Goal: Task Accomplishment & Management: Complete application form

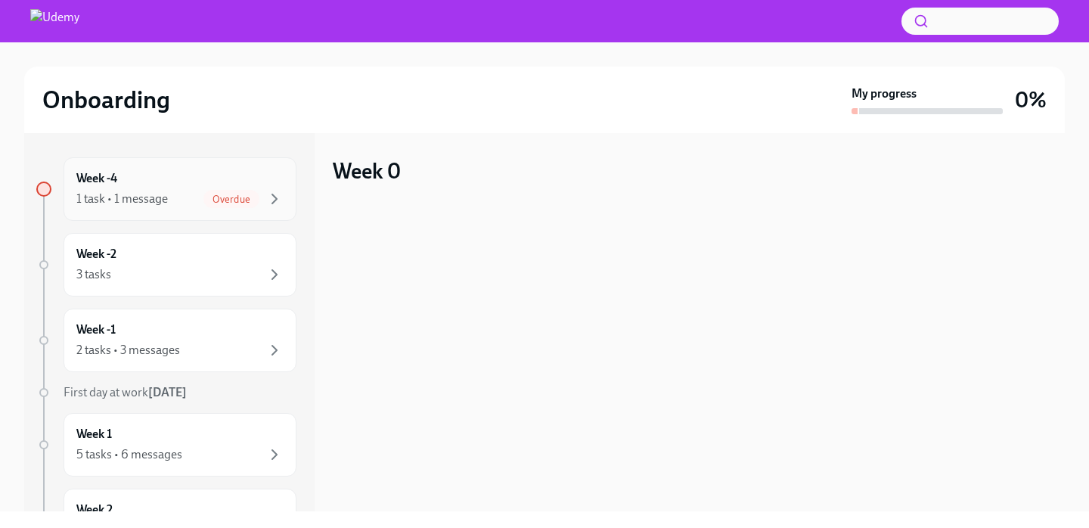
click at [216, 206] on div "Overdue" at bounding box center [231, 199] width 56 height 18
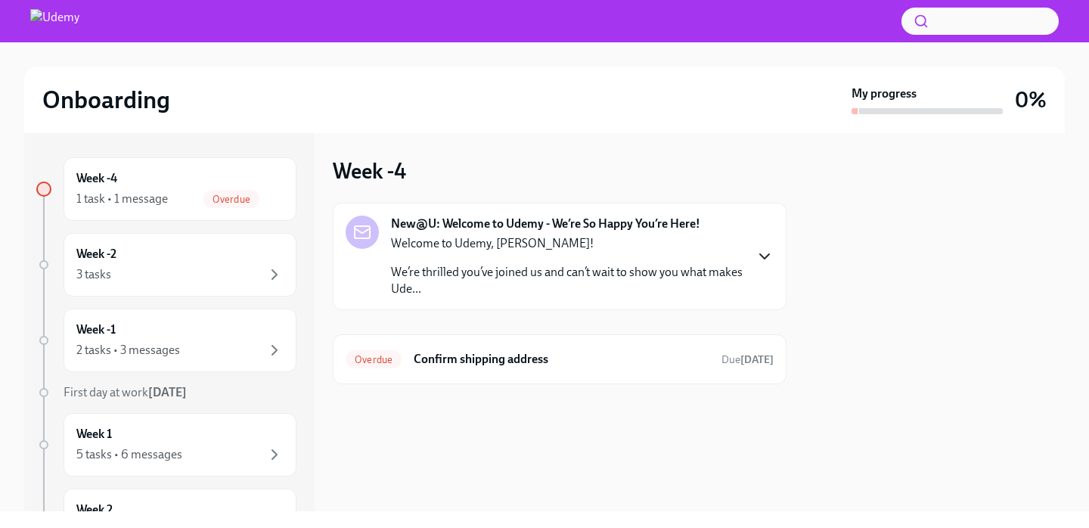
click at [759, 256] on icon "button" at bounding box center [764, 256] width 18 height 18
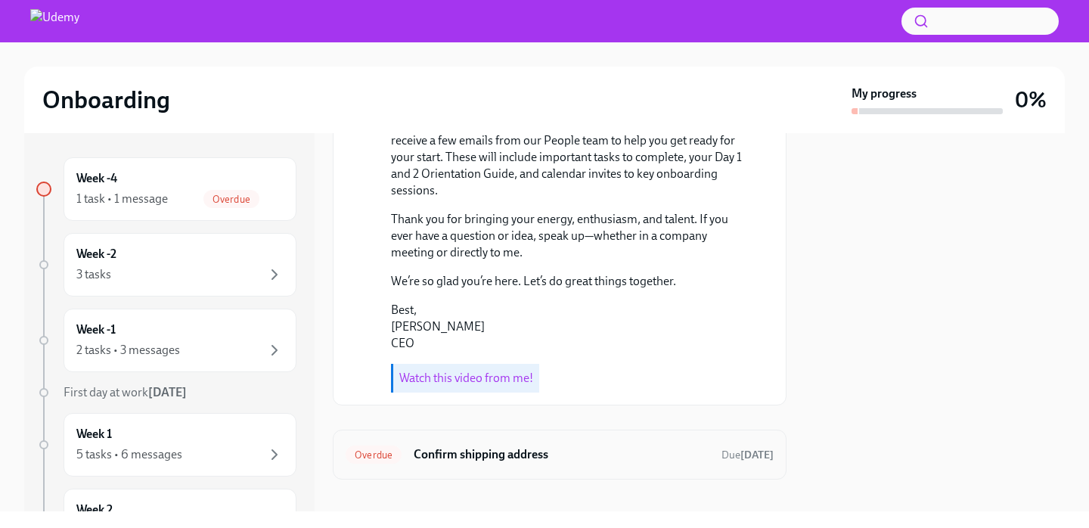
scroll to position [487, 0]
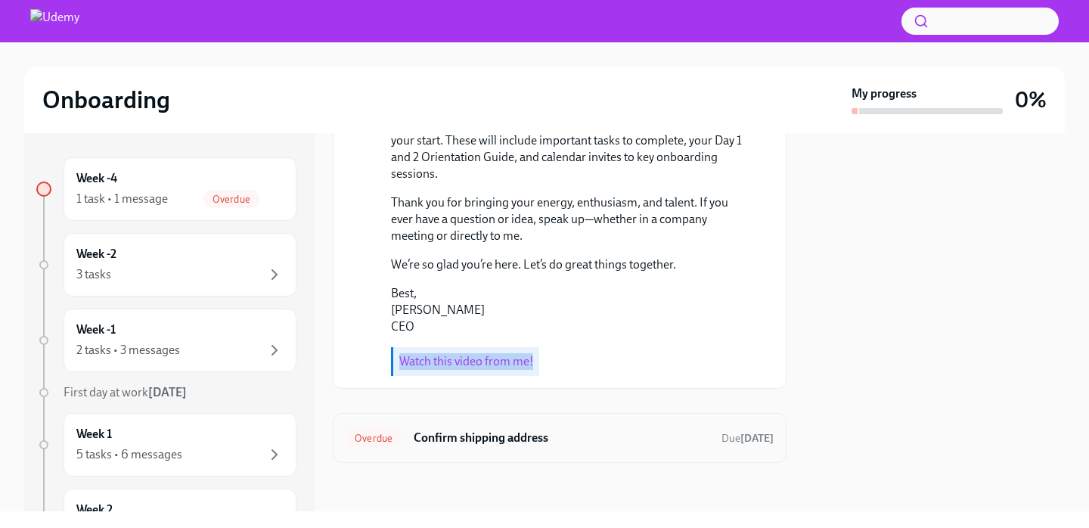
click at [440, 435] on h6 "Confirm shipping address" at bounding box center [562, 437] width 296 height 17
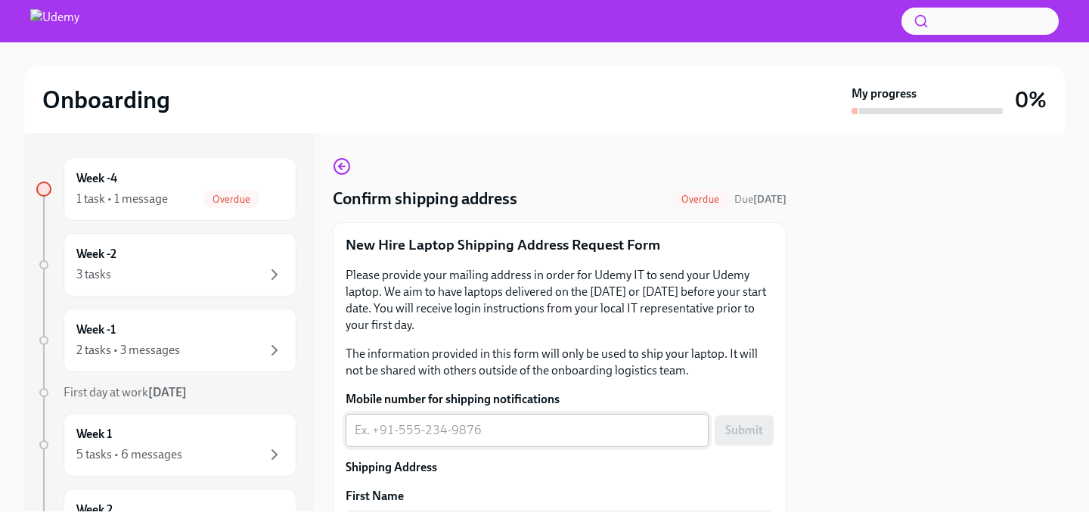
click at [429, 432] on textarea "Mobile number for shipping notifications" at bounding box center [527, 430] width 345 height 18
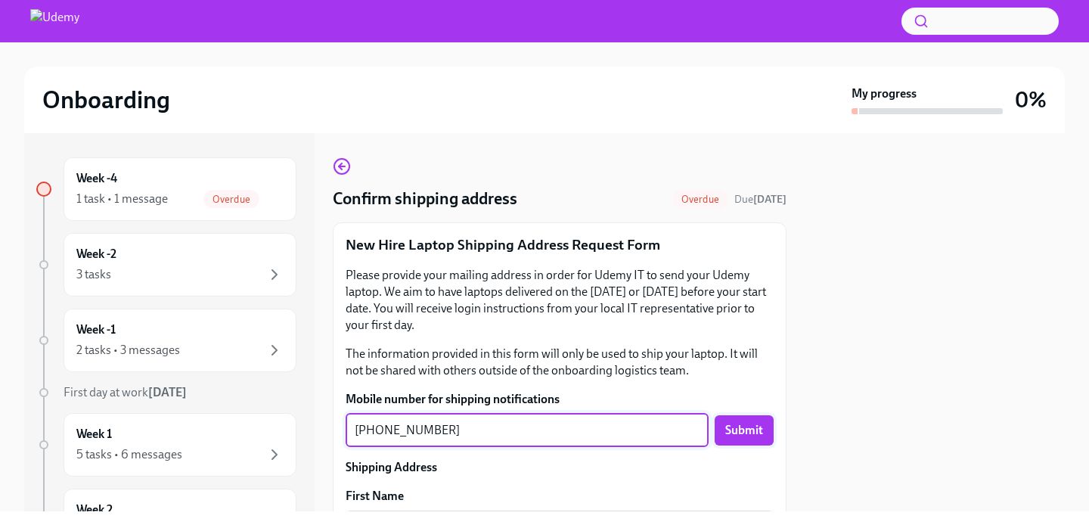
type textarea "[PHONE_NUMBER]"
click at [759, 427] on span "Submit" at bounding box center [744, 430] width 38 height 15
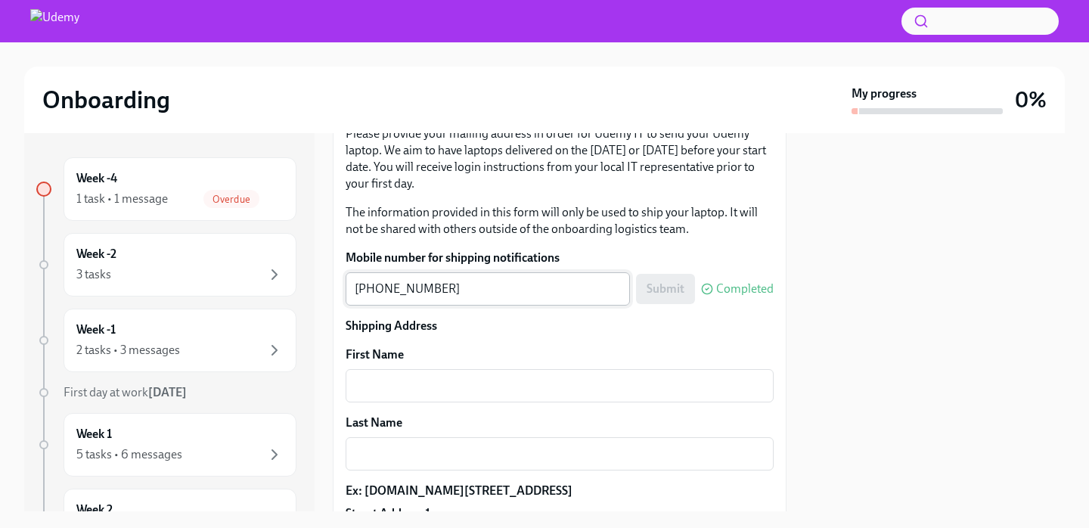
scroll to position [142, 0]
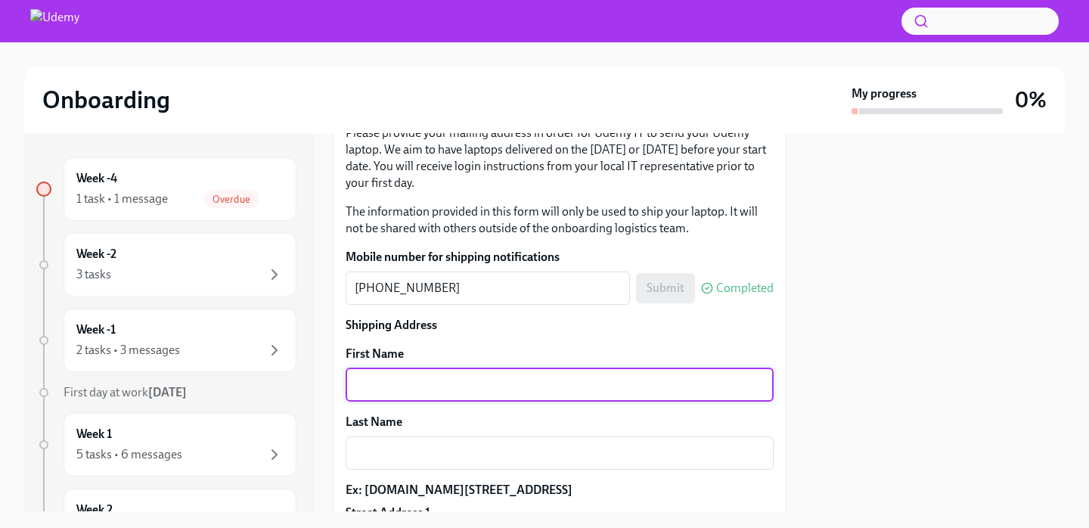
click at [416, 390] on textarea "First Name" at bounding box center [560, 385] width 410 height 18
type textarea "[DEMOGRAPHIC_DATA]"
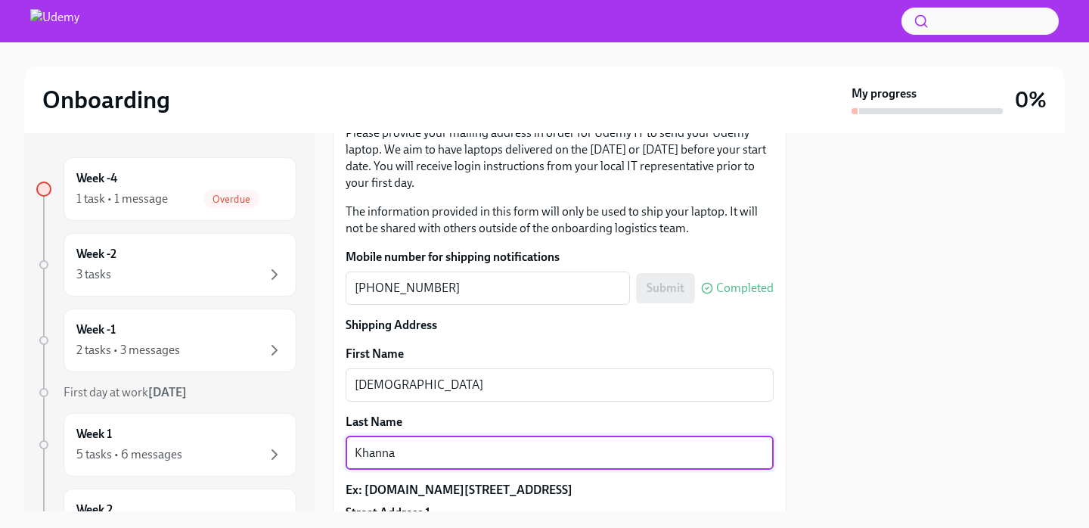
type textarea "Khanna"
click at [814, 436] on div at bounding box center [934, 322] width 260 height 378
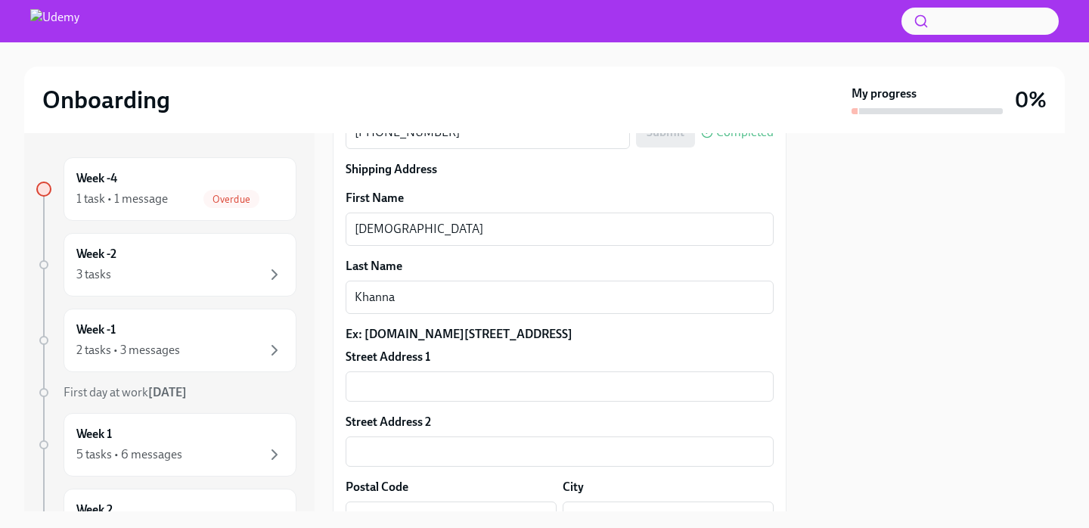
scroll to position [299, 0]
click at [467, 398] on input "text" at bounding box center [560, 385] width 428 height 30
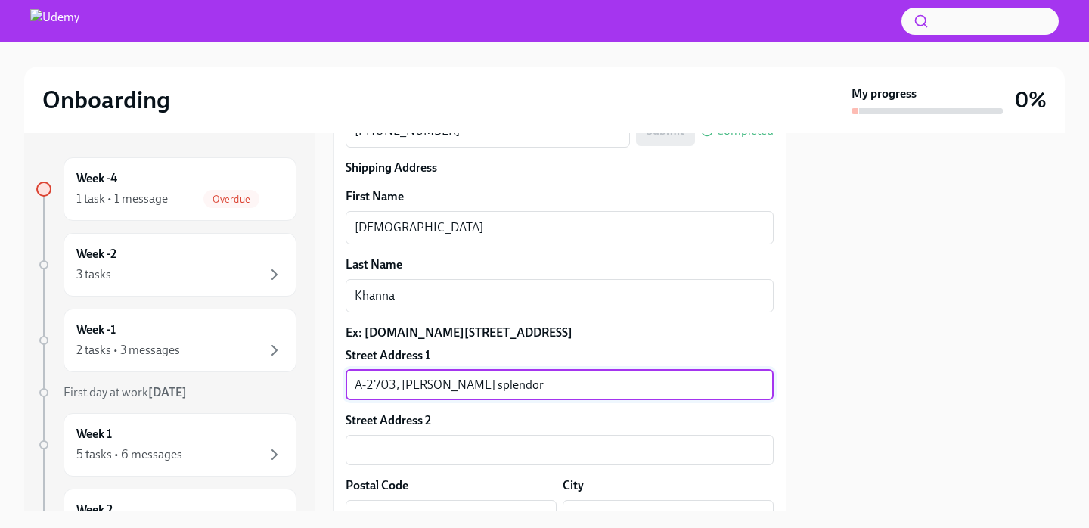
type input "A-2703, [PERSON_NAME] splendor"
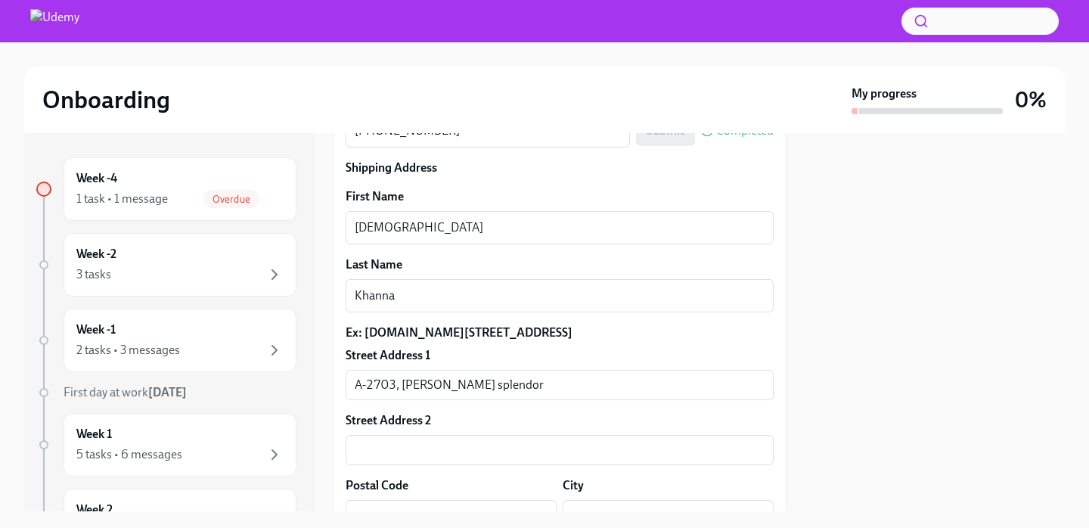
click at [732, 429] on div "Street Address 2" at bounding box center [560, 420] width 428 height 17
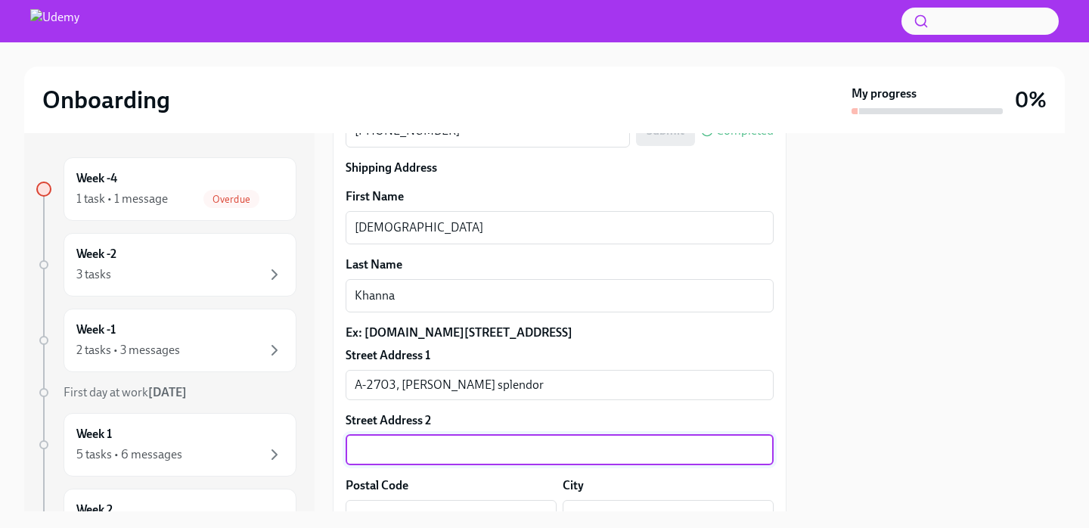
click at [628, 460] on input "text" at bounding box center [560, 450] width 428 height 30
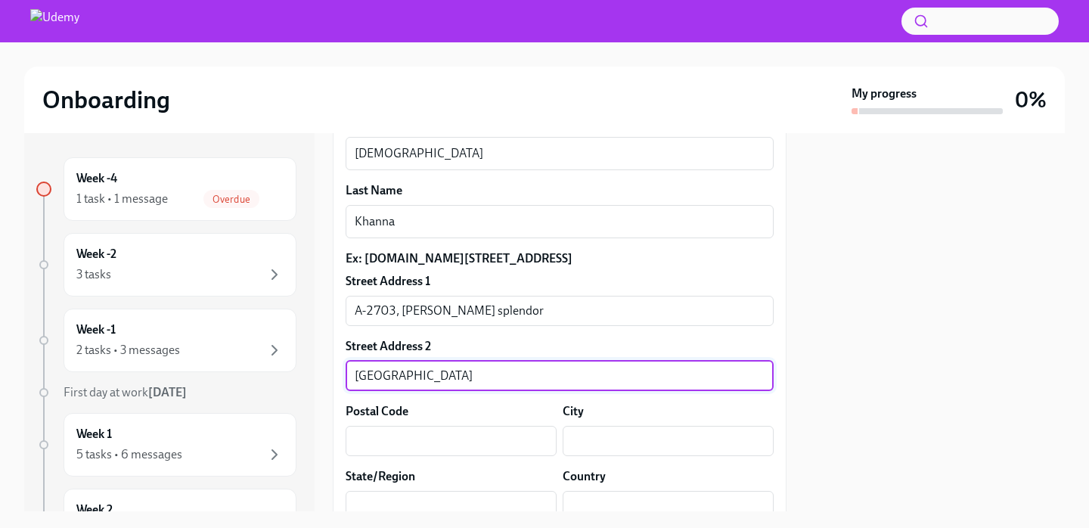
scroll to position [378, 0]
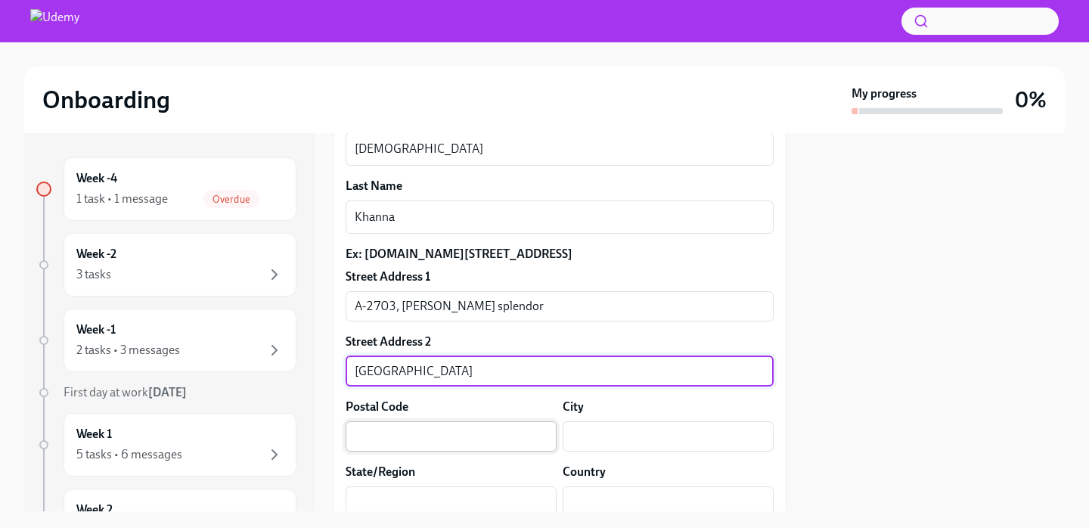
type input "[GEOGRAPHIC_DATA]"
click at [396, 451] on input "text" at bounding box center [451, 436] width 211 height 30
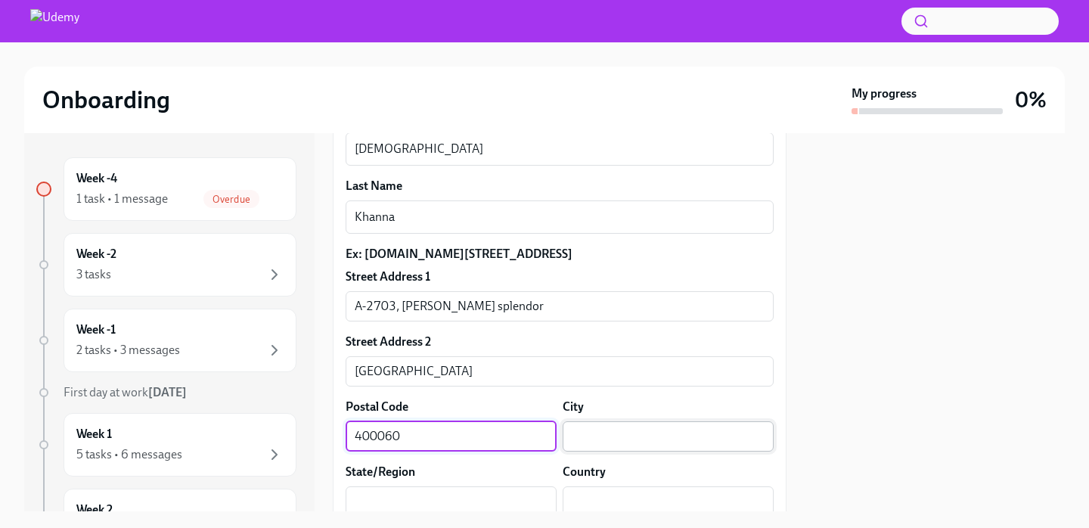
type input "400060"
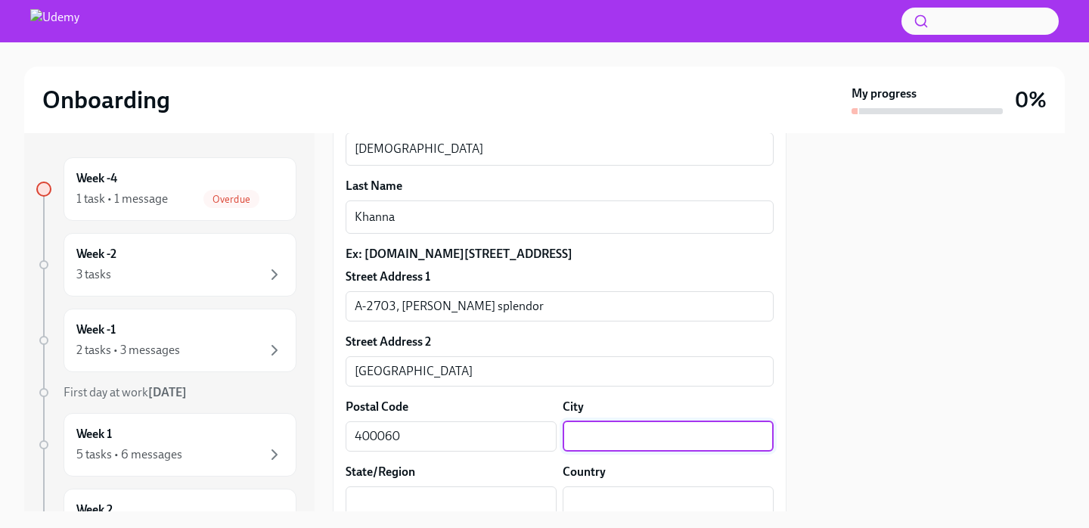
click at [596, 444] on input "text" at bounding box center [668, 436] width 211 height 30
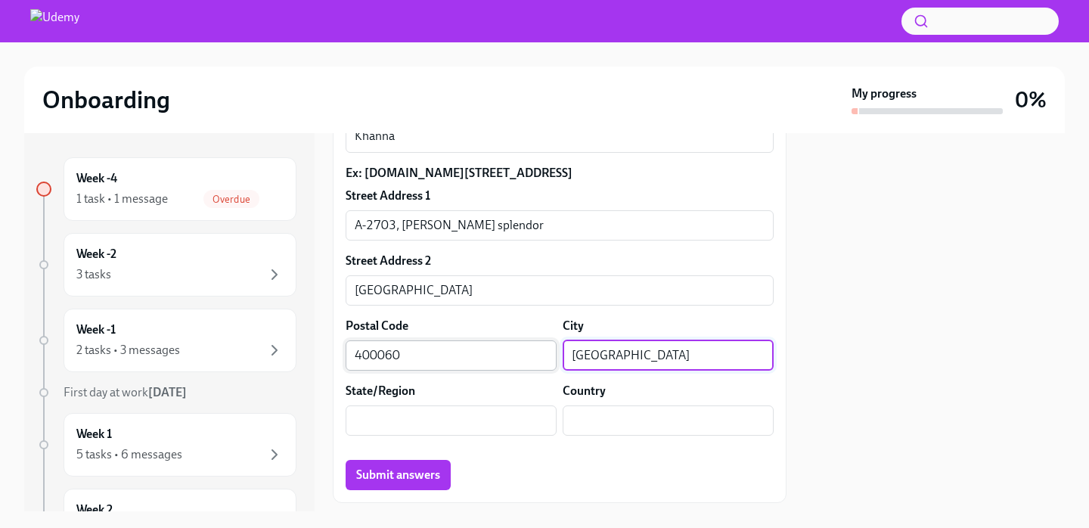
scroll to position [470, 0]
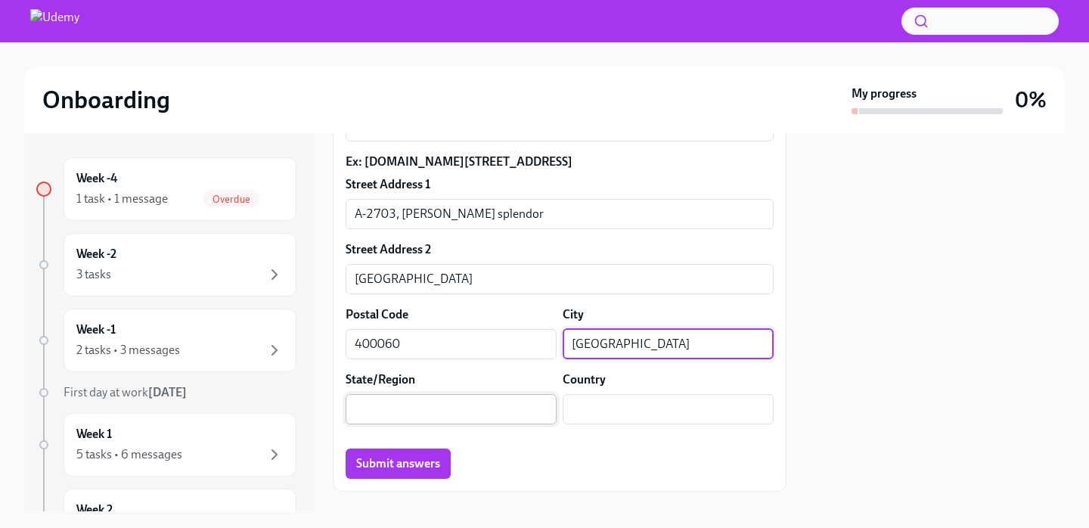
type input "[GEOGRAPHIC_DATA]"
click at [508, 424] on input "text" at bounding box center [451, 409] width 211 height 30
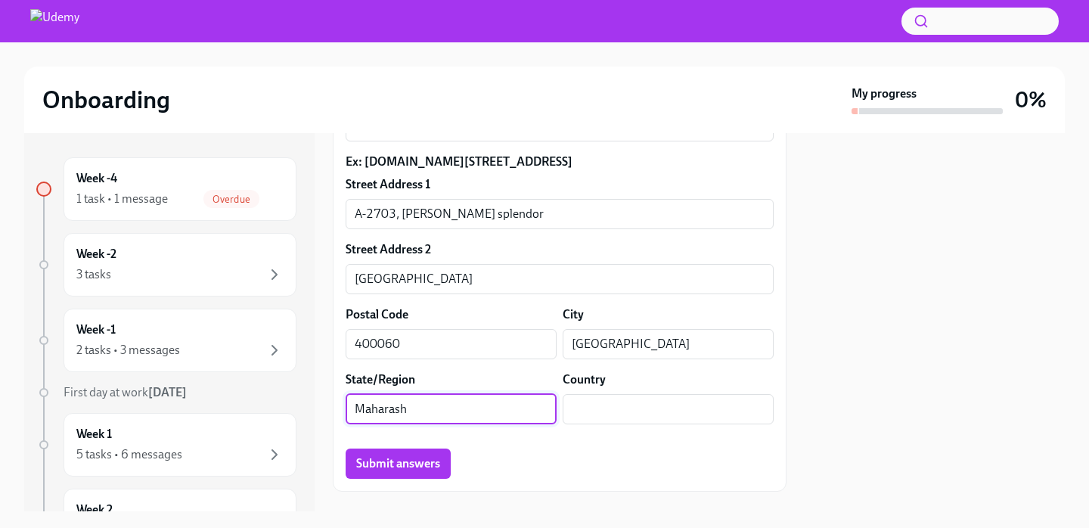
type input "[GEOGRAPHIC_DATA]"
click at [653, 420] on input "IN" at bounding box center [668, 409] width 211 height 30
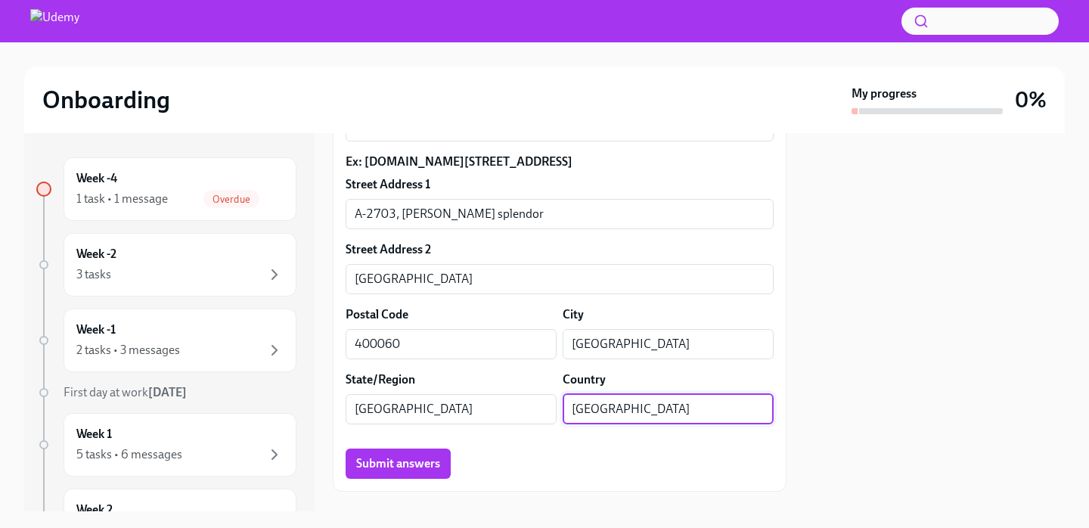
type input "[GEOGRAPHIC_DATA]"
click at [603, 479] on div "Submit answers" at bounding box center [560, 463] width 428 height 30
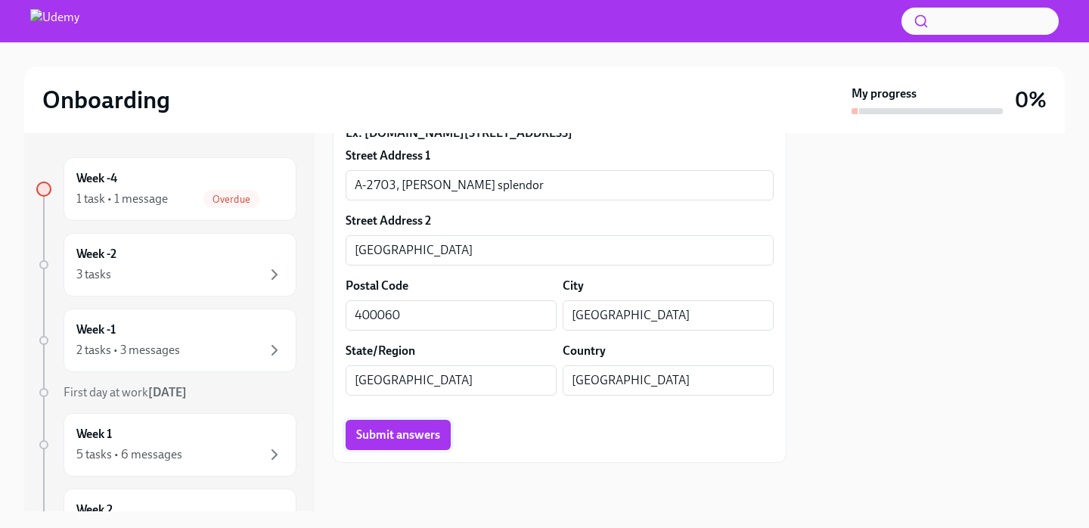
click at [424, 436] on span "Submit answers" at bounding box center [398, 434] width 84 height 15
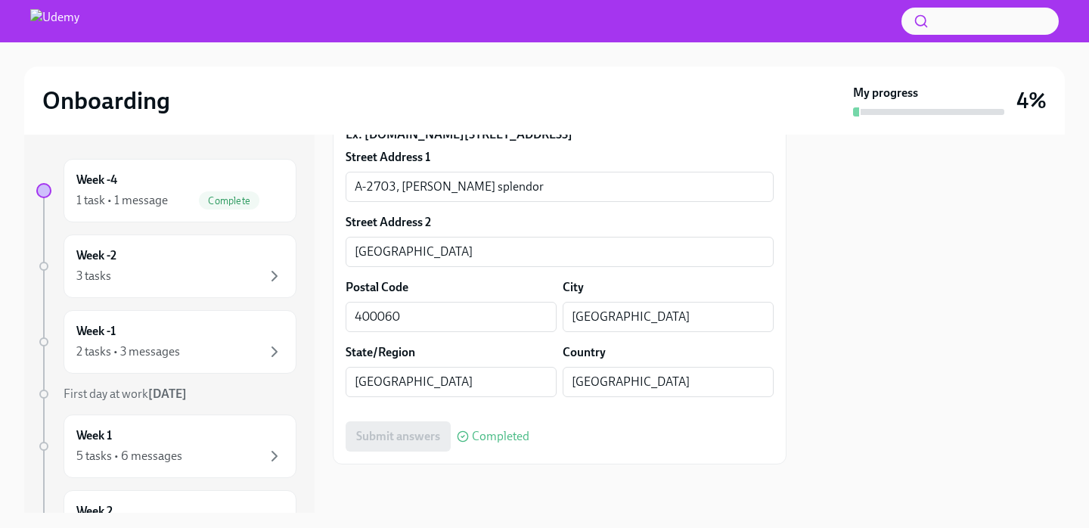
click at [797, 333] on div "Week -4 1 task • 1 message Complete Week -2 3 tasks Week -1 2 tasks • 3 message…" at bounding box center [544, 324] width 1040 height 378
click at [808, 301] on div at bounding box center [934, 324] width 260 height 378
click at [172, 192] on div "1 task • 1 message Complete" at bounding box center [179, 200] width 207 height 18
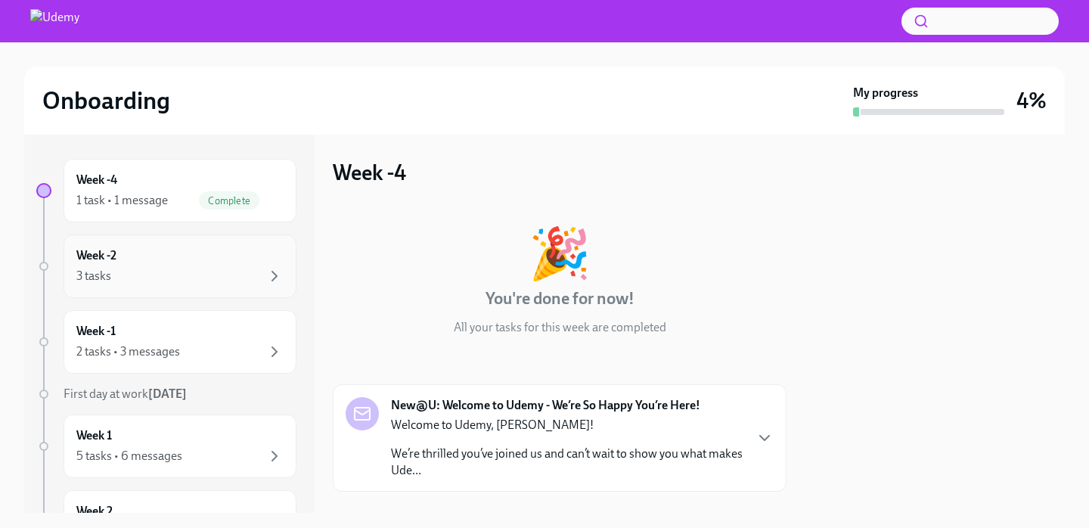
click at [172, 259] on div "Week -2 3 tasks" at bounding box center [179, 266] width 207 height 38
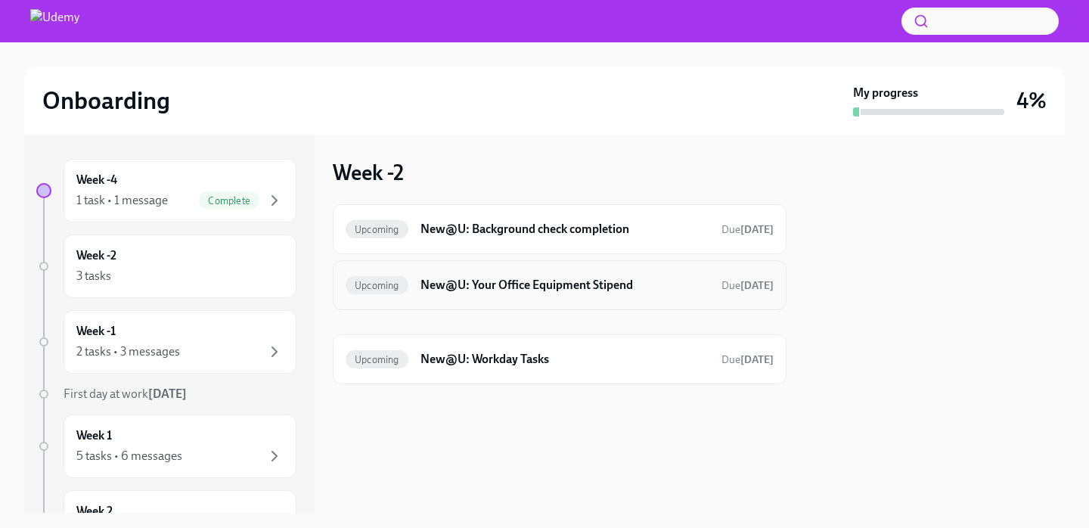
click at [599, 288] on h6 "New@U: Your Office Equipment Stipend" at bounding box center [564, 285] width 289 height 17
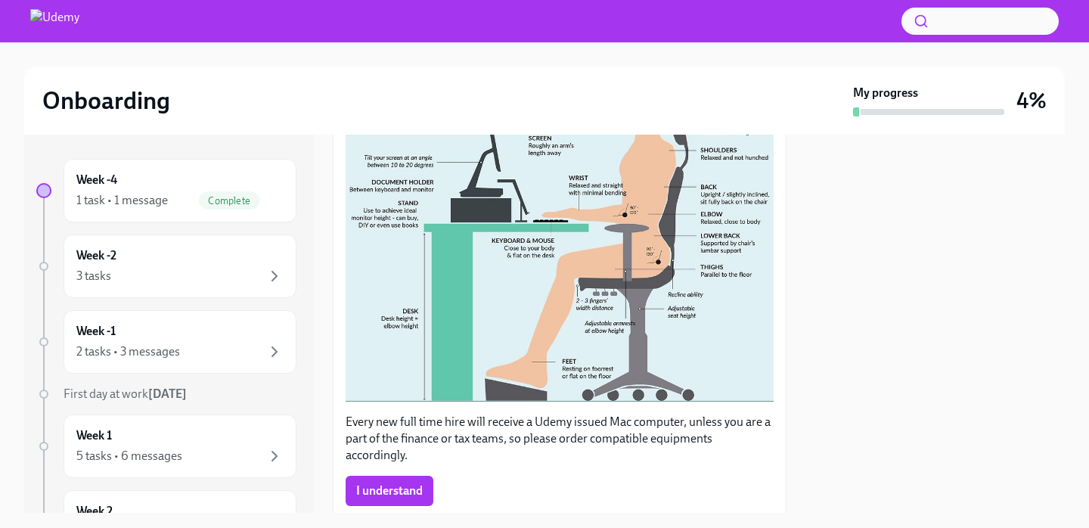
scroll to position [463, 0]
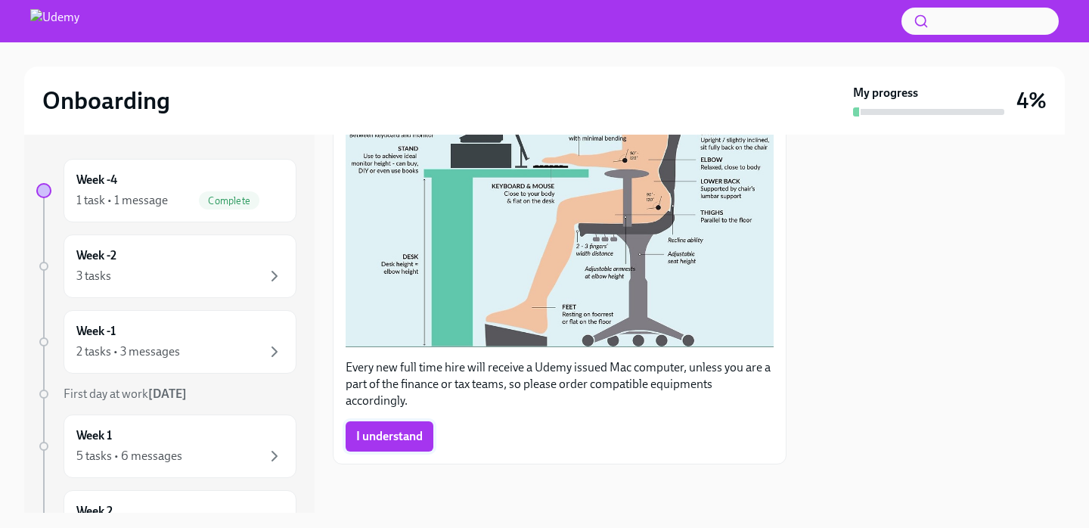
click at [408, 423] on button "I understand" at bounding box center [390, 436] width 88 height 30
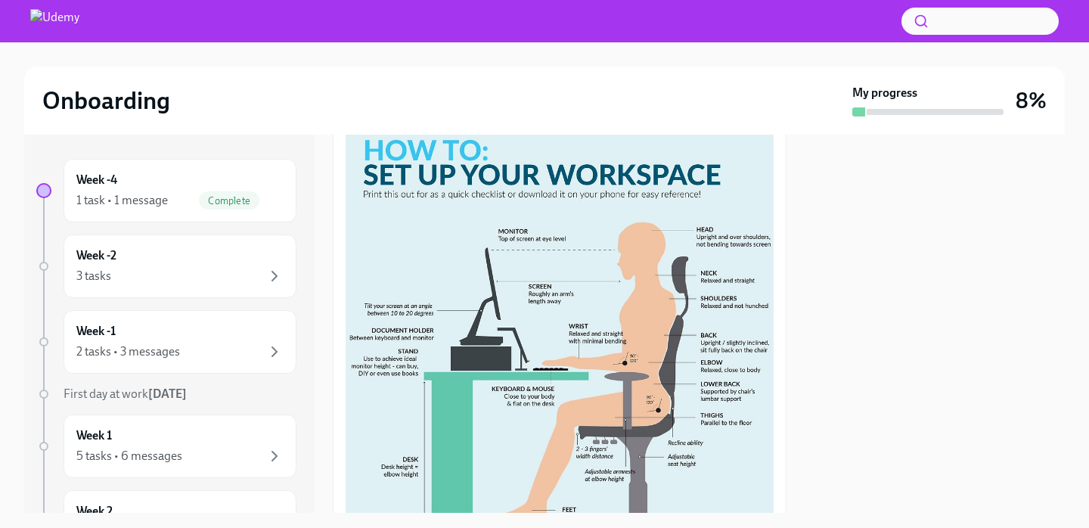
scroll to position [0, 0]
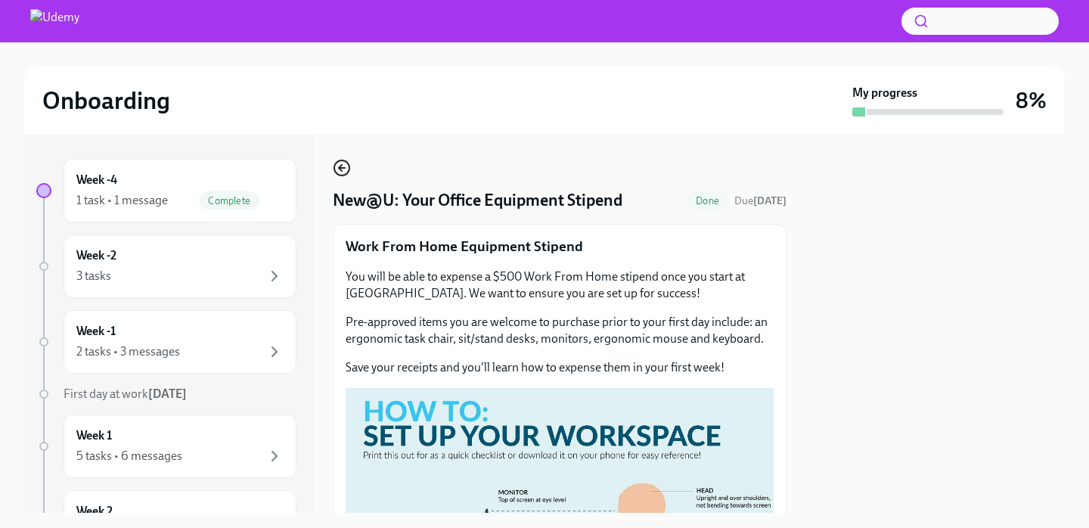
click at [344, 168] on icon "button" at bounding box center [342, 168] width 6 height 0
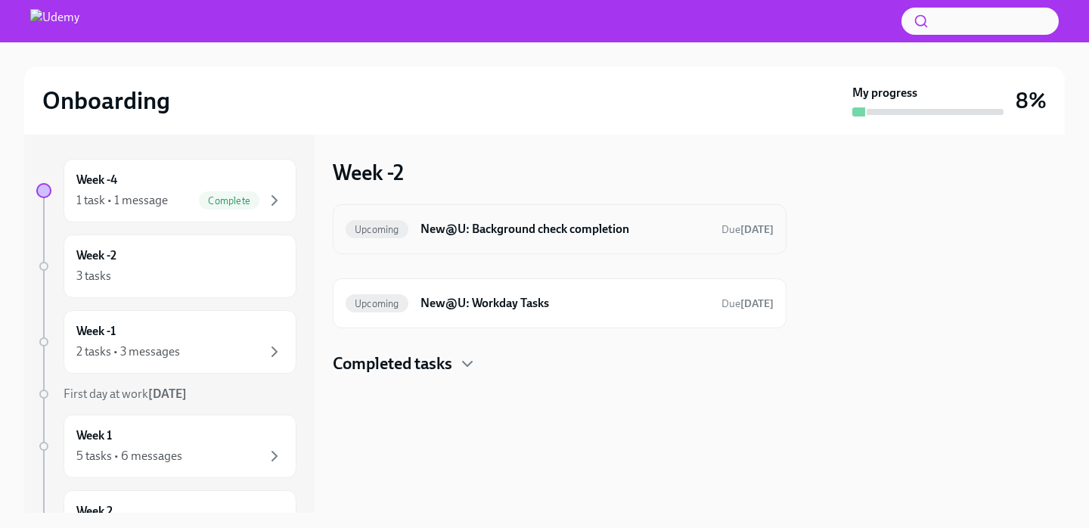
click at [533, 224] on h6 "New@U: Background check completion" at bounding box center [564, 229] width 289 height 17
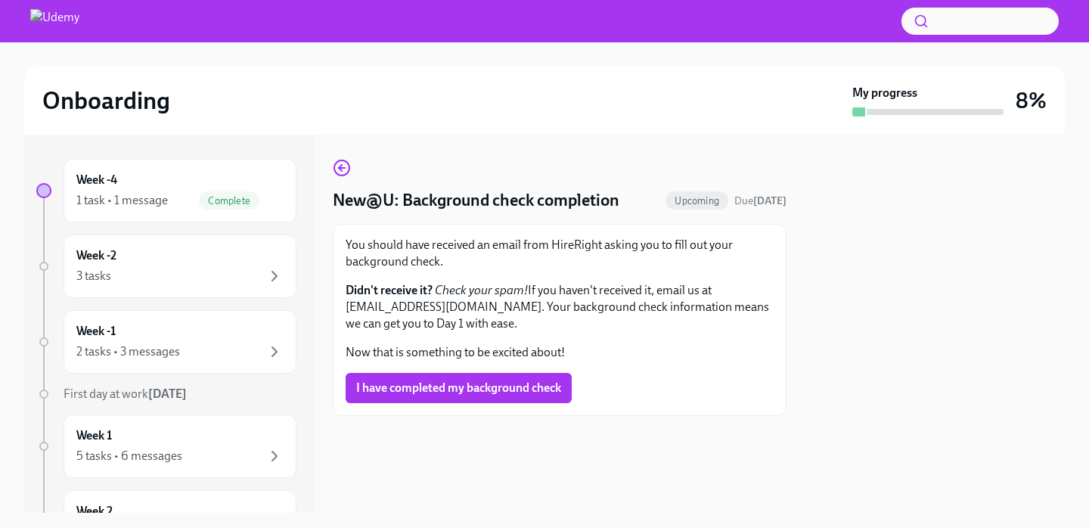
click at [577, 292] on p "Didn't receive it? Check your spam! If you haven't received it, email us at [EM…" at bounding box center [560, 307] width 428 height 50
click at [255, 274] on div "3 tasks" at bounding box center [179, 276] width 207 height 18
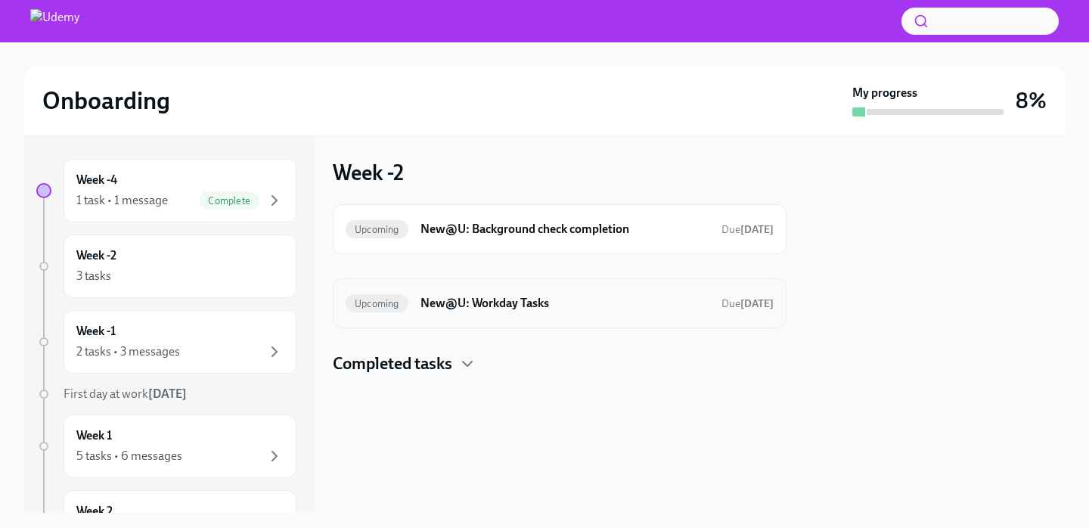
click at [470, 309] on h6 "New@U: Workday Tasks" at bounding box center [564, 303] width 289 height 17
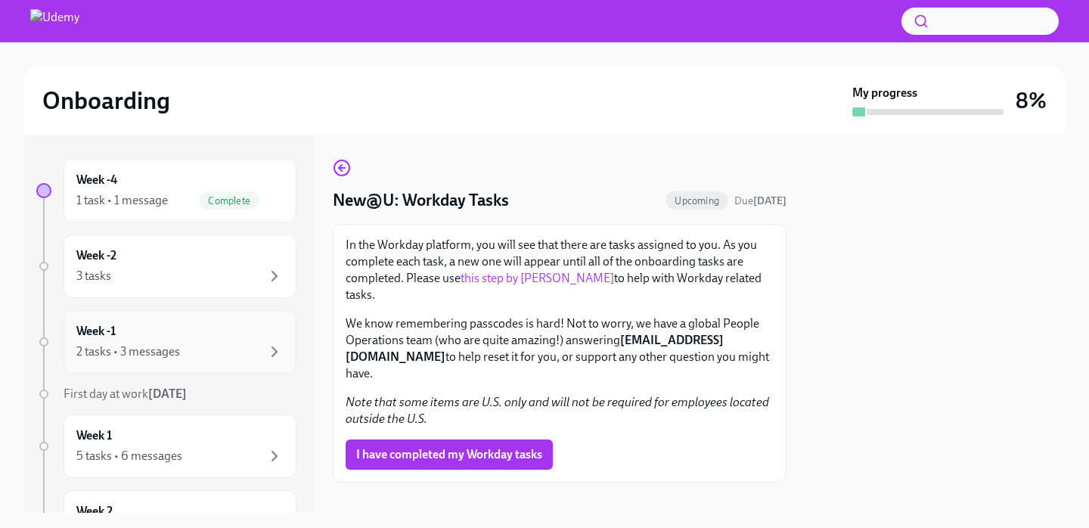
click at [188, 354] on div "2 tasks • 3 messages" at bounding box center [179, 352] width 207 height 18
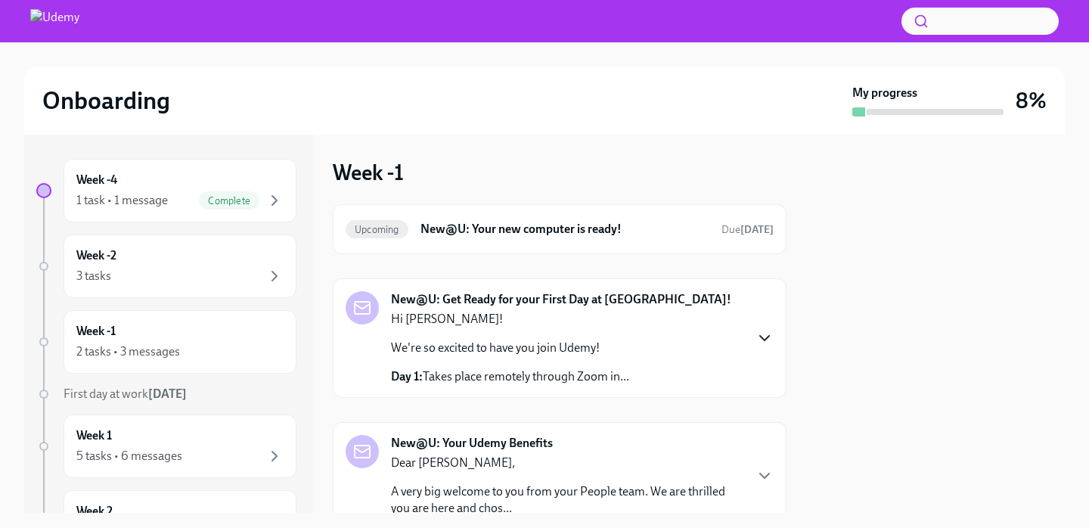
click at [766, 334] on icon "button" at bounding box center [764, 338] width 18 height 18
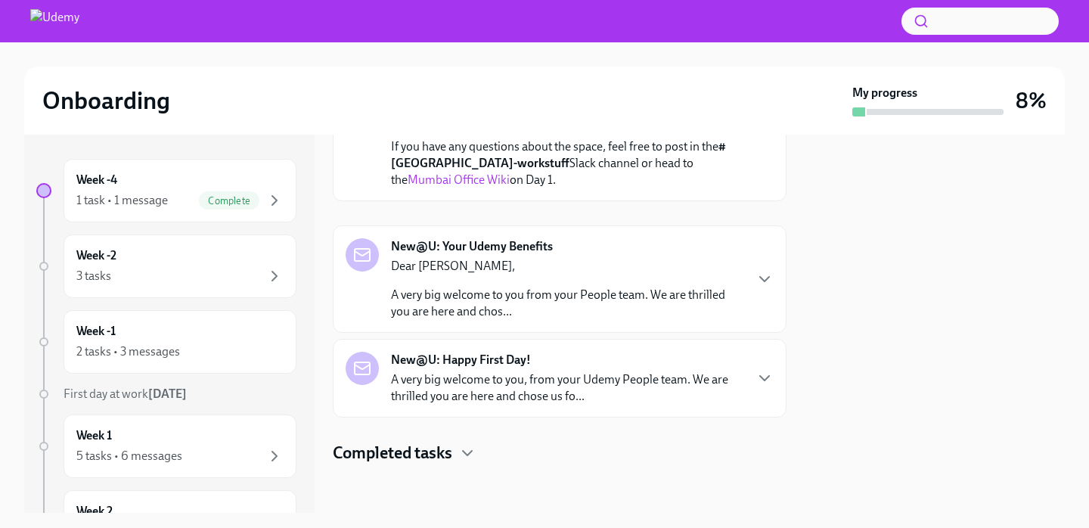
scroll to position [856, 0]
click at [767, 288] on icon "button" at bounding box center [764, 279] width 18 height 18
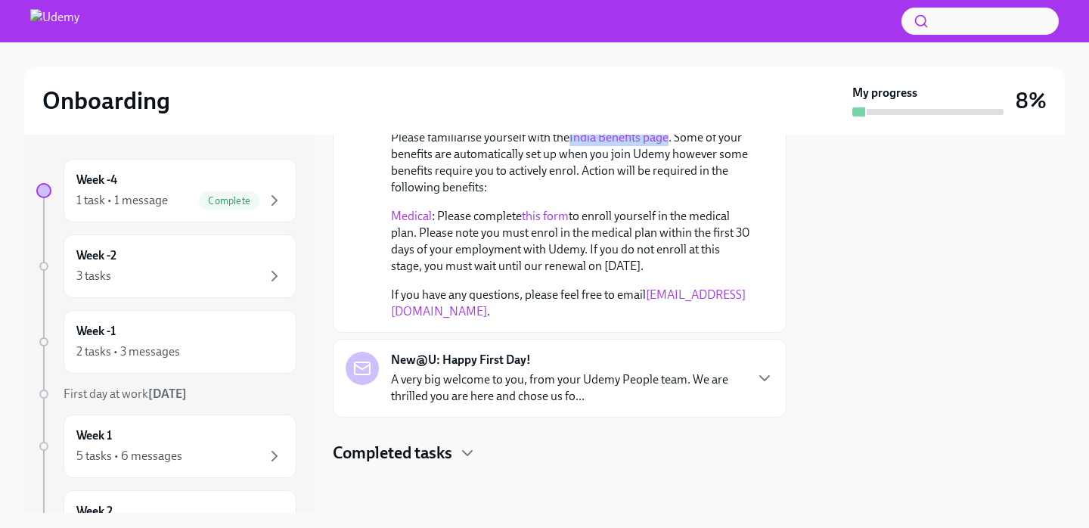
scroll to position [1115, 0]
click at [766, 387] on icon "button" at bounding box center [764, 378] width 18 height 18
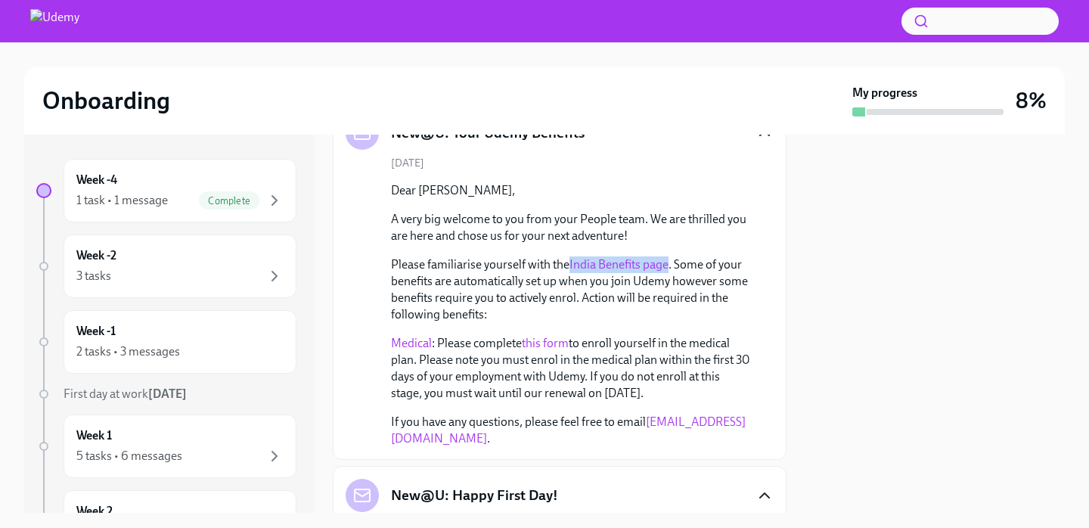
scroll to position [886, 0]
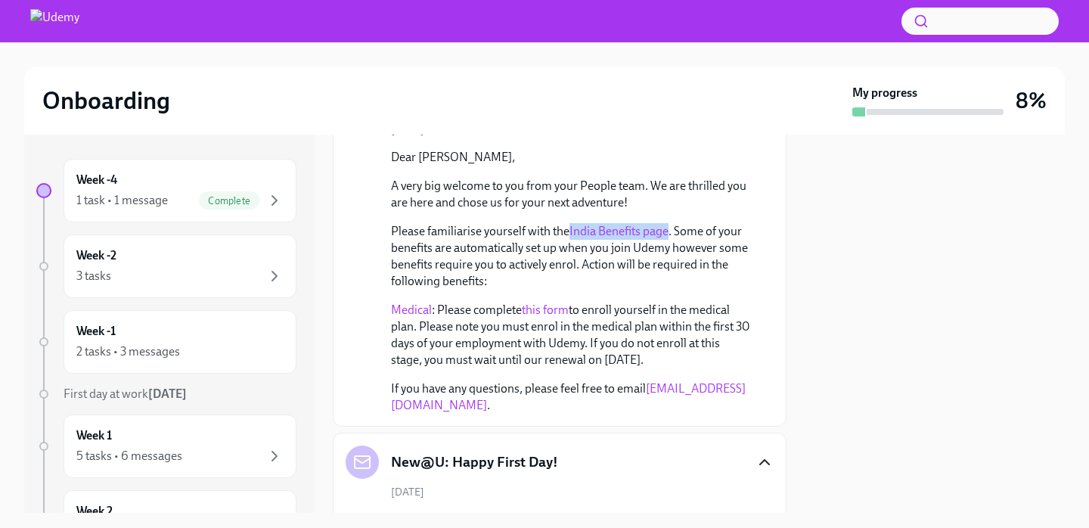
click at [615, 238] on link "India Benefits page" at bounding box center [618, 231] width 99 height 14
